Goal: Task Accomplishment & Management: Manage account settings

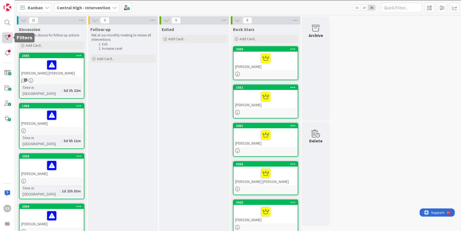
click at [6, 39] on div at bounding box center [7, 37] width 11 height 11
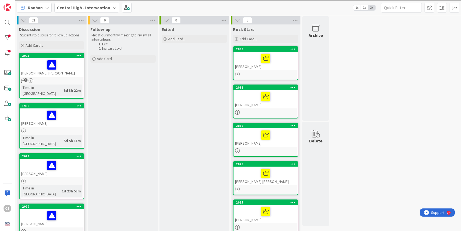
click at [64, 69] on div at bounding box center [51, 64] width 61 height 11
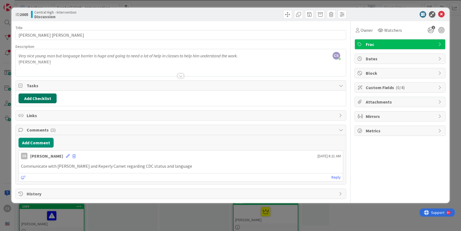
click at [42, 99] on button "Add Checklist" at bounding box center [38, 99] width 38 height 10
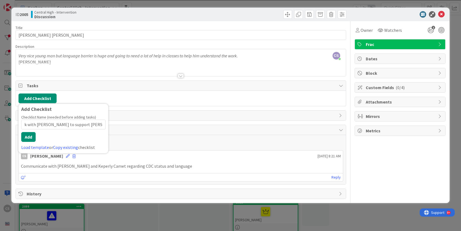
scroll to position [0, 9]
type input "work with [PERSON_NAME] to support [PERSON_NAME] in class"
click at [27, 140] on button "Add" at bounding box center [28, 137] width 14 height 10
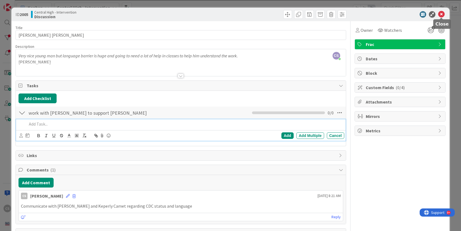
click at [442, 14] on icon at bounding box center [441, 14] width 7 height 7
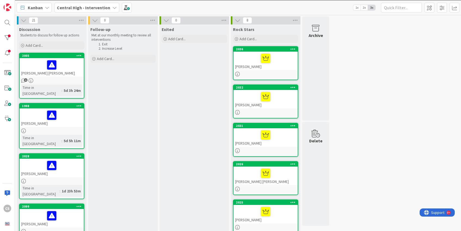
click at [67, 58] on div "2005" at bounding box center [52, 55] width 64 height 5
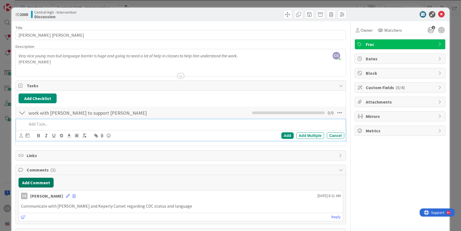
click at [34, 184] on button "Add Comment" at bounding box center [36, 183] width 35 height 10
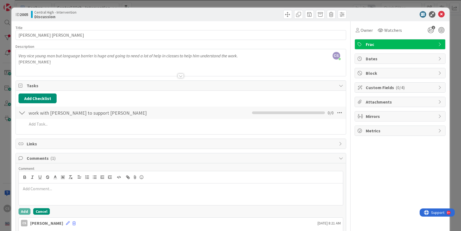
click at [42, 213] on button "Cancel" at bounding box center [41, 211] width 17 height 7
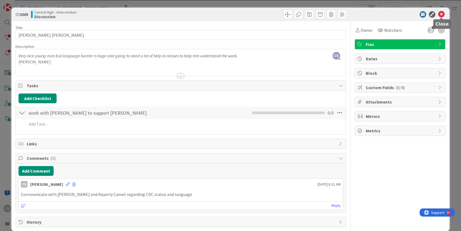
click at [443, 14] on icon at bounding box center [441, 14] width 7 height 7
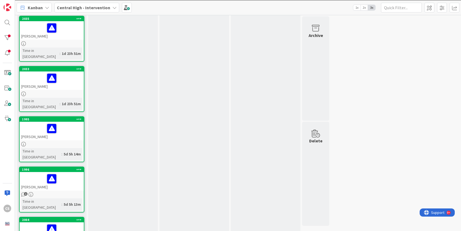
scroll to position [490, 0]
click at [65, 223] on div at bounding box center [51, 228] width 61 height 11
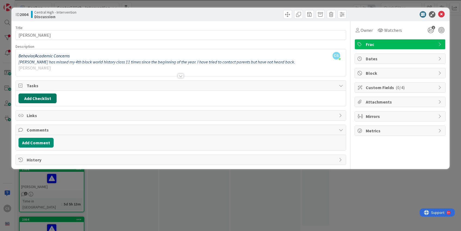
click at [36, 97] on button "Add Checklist" at bounding box center [38, 99] width 38 height 10
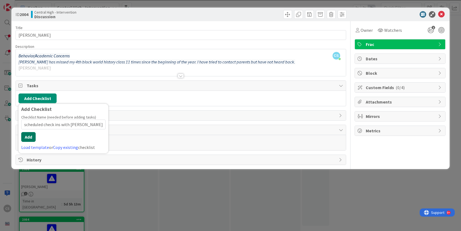
type input "scheduled check ins with [PERSON_NAME]"
click at [29, 140] on button "Add" at bounding box center [28, 137] width 14 height 10
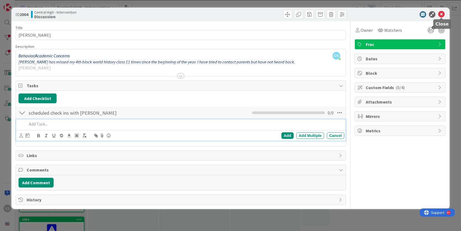
click at [441, 14] on icon at bounding box center [441, 14] width 7 height 7
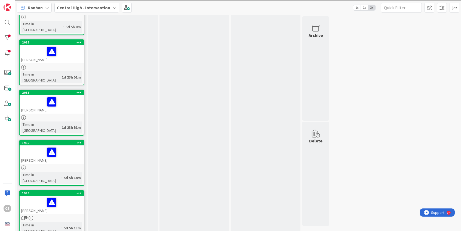
scroll to position [419, 0]
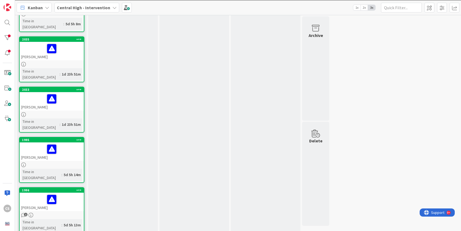
click at [71, 193] on div "[PERSON_NAME]" at bounding box center [52, 202] width 64 height 19
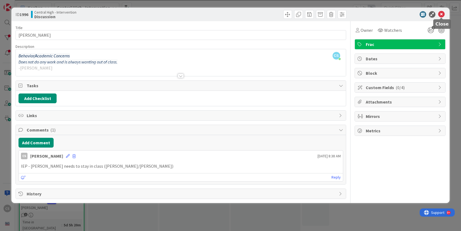
click at [441, 17] on icon at bounding box center [441, 14] width 7 height 7
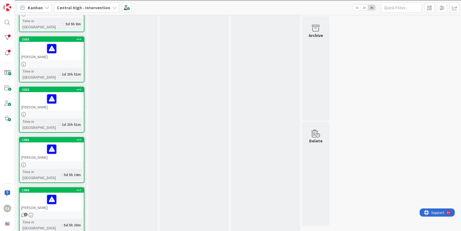
click at [68, 194] on div at bounding box center [51, 199] width 61 height 11
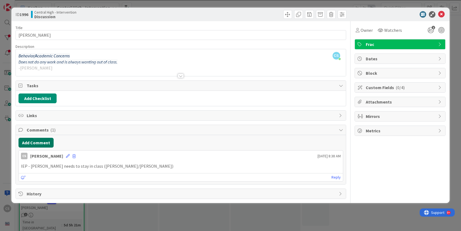
click at [34, 143] on button "Add Comment" at bounding box center [36, 143] width 35 height 10
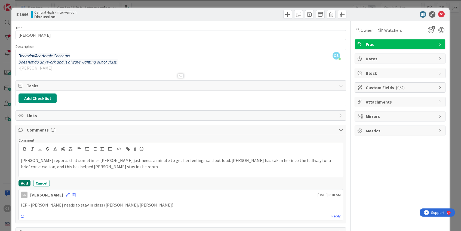
click at [24, 186] on button "Add" at bounding box center [25, 183] width 12 height 7
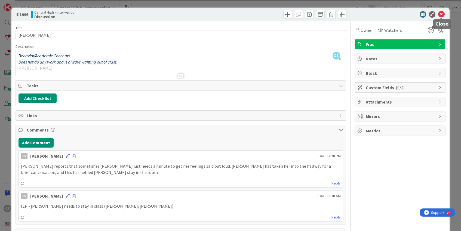
click at [441, 13] on icon at bounding box center [441, 14] width 7 height 7
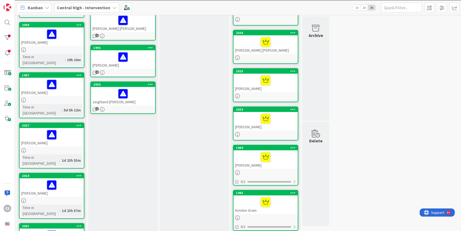
scroll to position [128, 0]
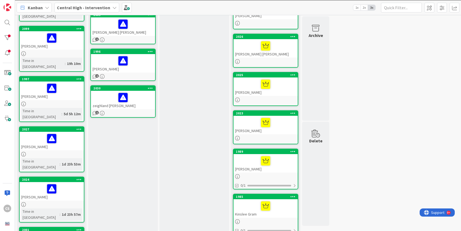
click at [137, 93] on div at bounding box center [123, 97] width 61 height 11
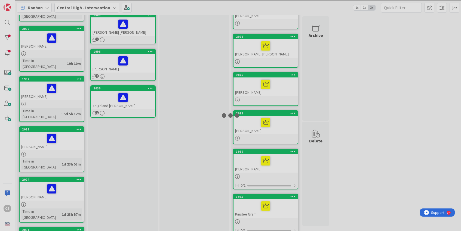
click at [137, 93] on div at bounding box center [230, 115] width 461 height 231
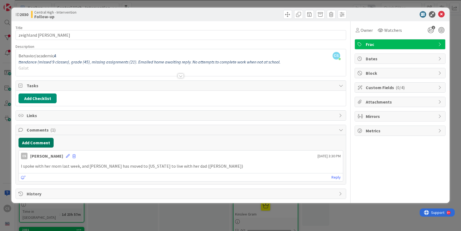
click at [36, 145] on button "Add Comment" at bounding box center [36, 143] width 35 height 10
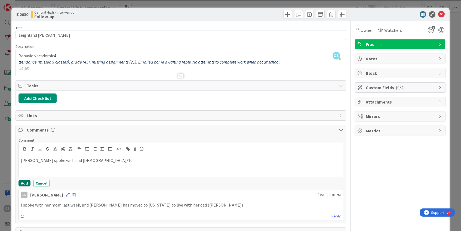
click at [23, 185] on button "Add" at bounding box center [25, 183] width 12 height 7
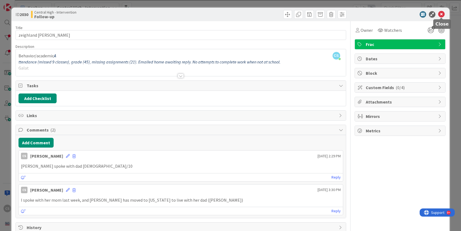
click at [441, 14] on icon at bounding box center [441, 14] width 7 height 7
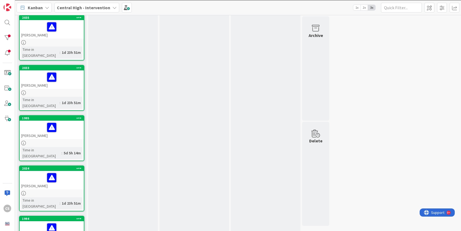
scroll to position [478, 0]
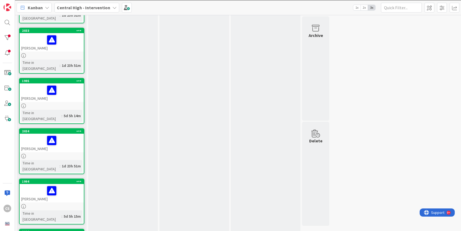
click at [73, 184] on div "[PERSON_NAME]" at bounding box center [52, 193] width 64 height 19
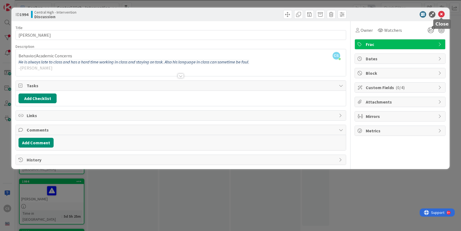
click at [443, 13] on icon at bounding box center [441, 14] width 7 height 7
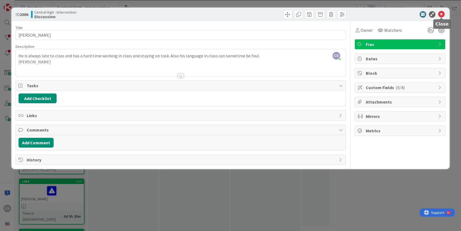
click at [443, 15] on icon at bounding box center [441, 14] width 7 height 7
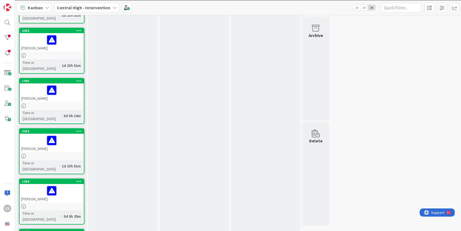
click at [80, 180] on icon at bounding box center [78, 182] width 5 height 4
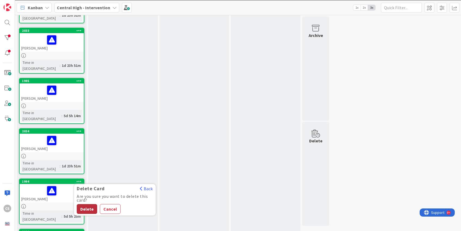
click at [89, 204] on button "Delete" at bounding box center [87, 209] width 20 height 10
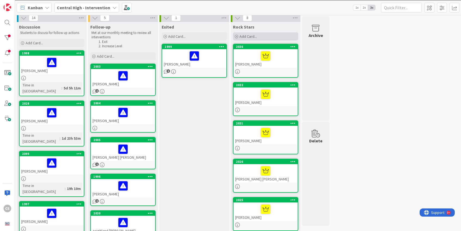
scroll to position [2, 0]
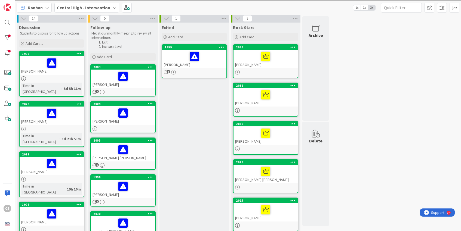
click at [238, 17] on icon at bounding box center [238, 19] width 6 height 6
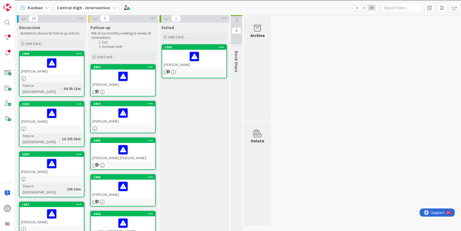
click at [235, 19] on icon at bounding box center [237, 20] width 6 height 6
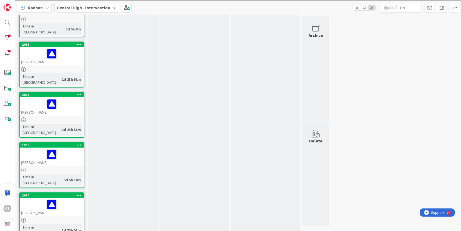
scroll to position [434, 0]
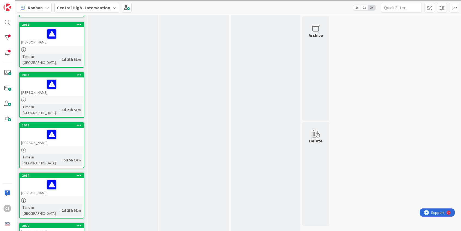
click at [81, 224] on icon at bounding box center [78, 226] width 5 height 4
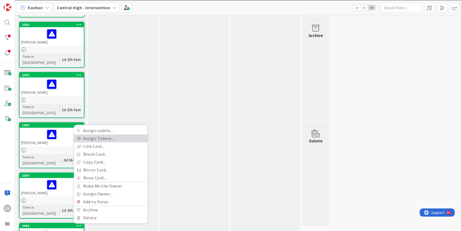
click at [112, 135] on link "Assign Tokens..." at bounding box center [110, 139] width 73 height 8
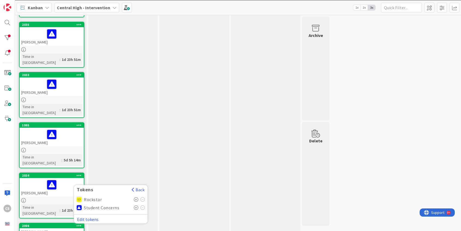
click at [136, 206] on icon at bounding box center [136, 208] width 5 height 4
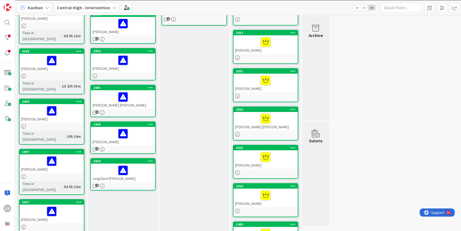
scroll to position [0, 0]
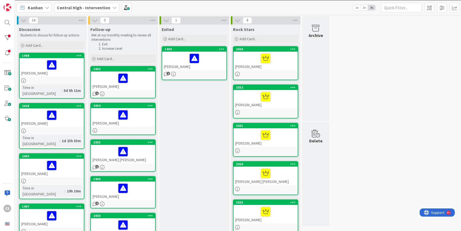
click at [98, 129] on div at bounding box center [123, 130] width 64 height 5
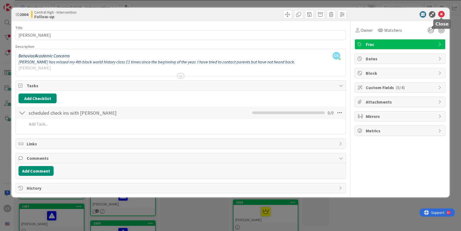
click at [442, 14] on icon at bounding box center [441, 14] width 7 height 7
